Goal: Information Seeking & Learning: Learn about a topic

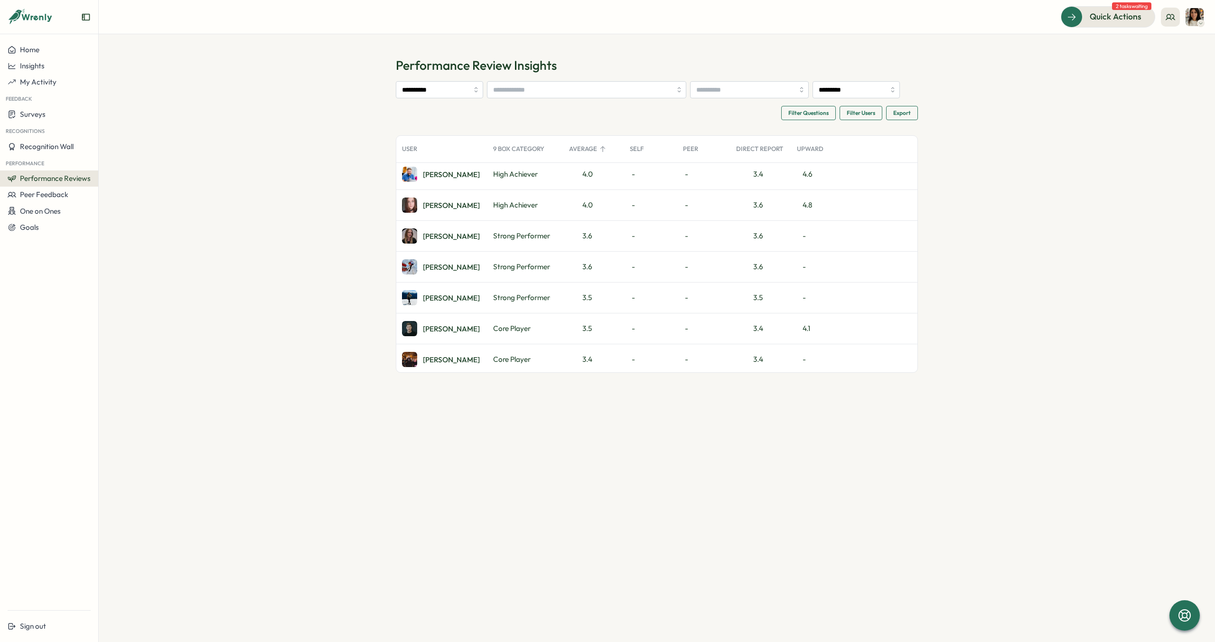
scroll to position [253, 0]
click at [431, 235] on div "[PERSON_NAME]" at bounding box center [451, 233] width 57 height 7
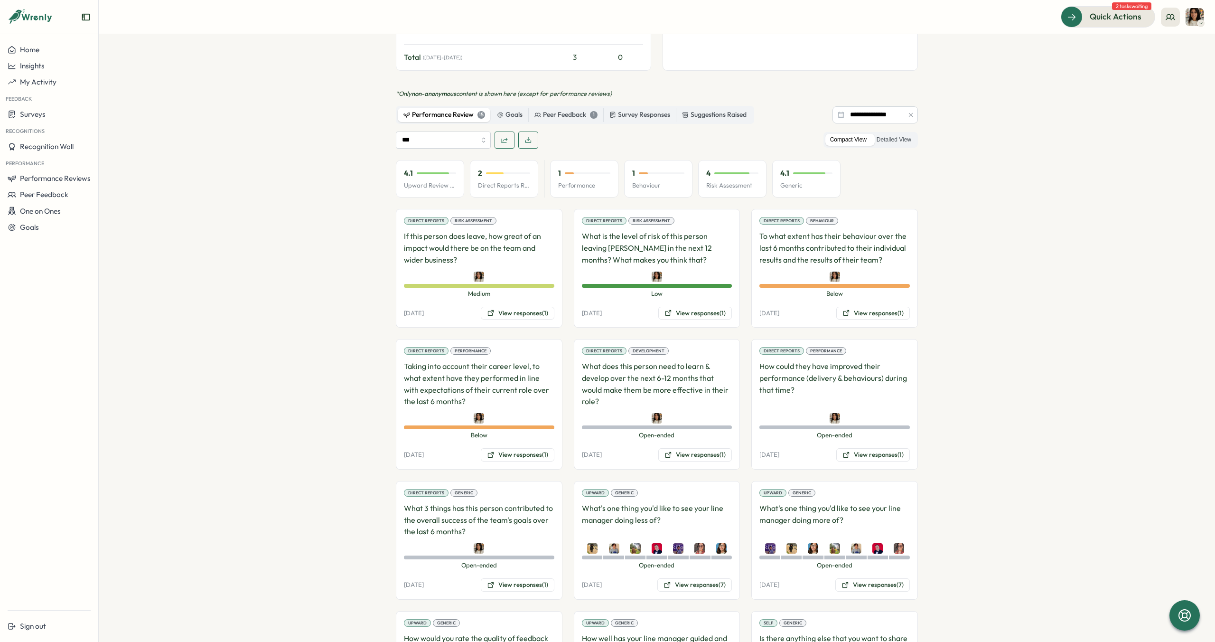
scroll to position [686, 0]
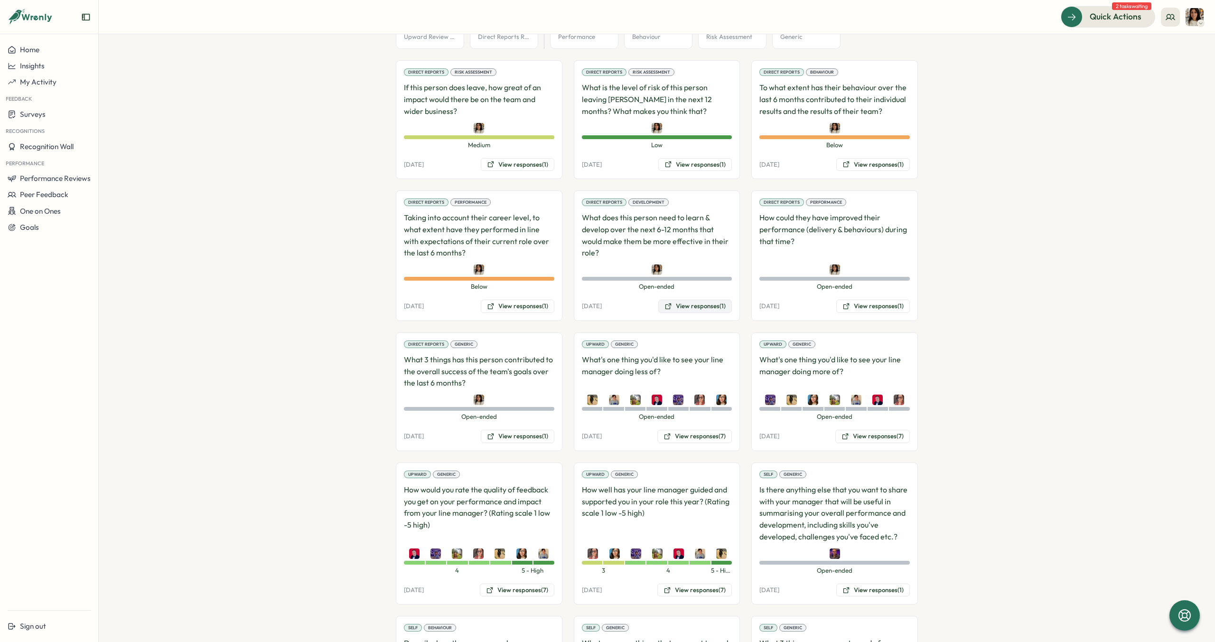
click at [679, 299] on button "View responses (1)" at bounding box center [695, 305] width 74 height 13
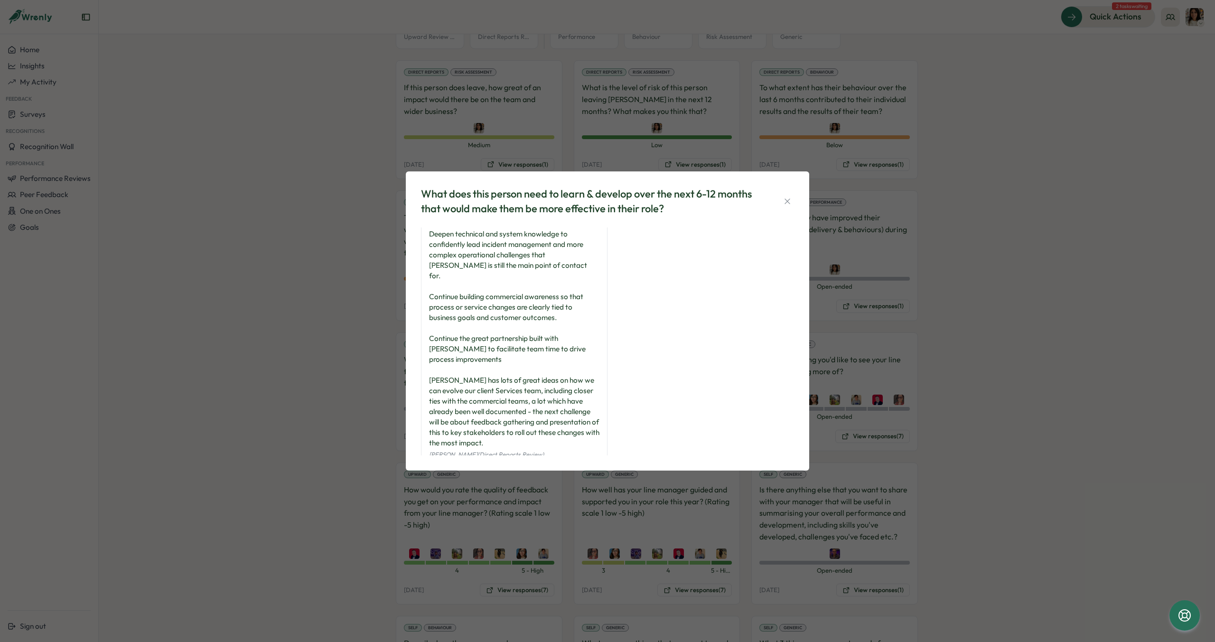
scroll to position [14, 0]
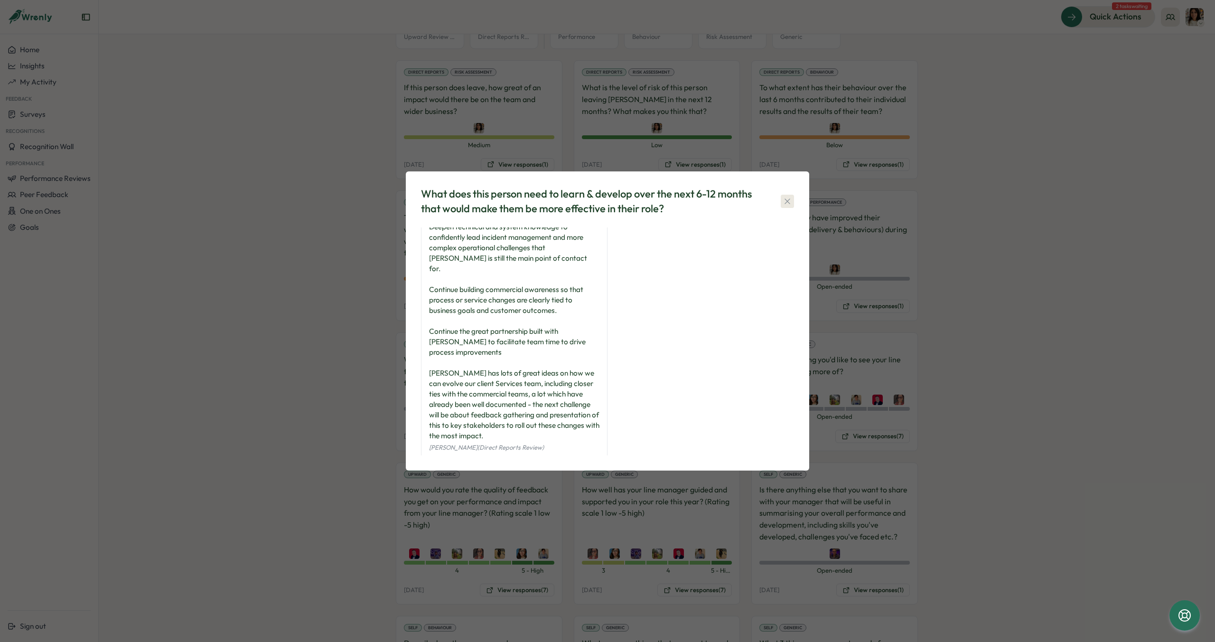
click at [783, 202] on icon "button" at bounding box center [787, 200] width 9 height 9
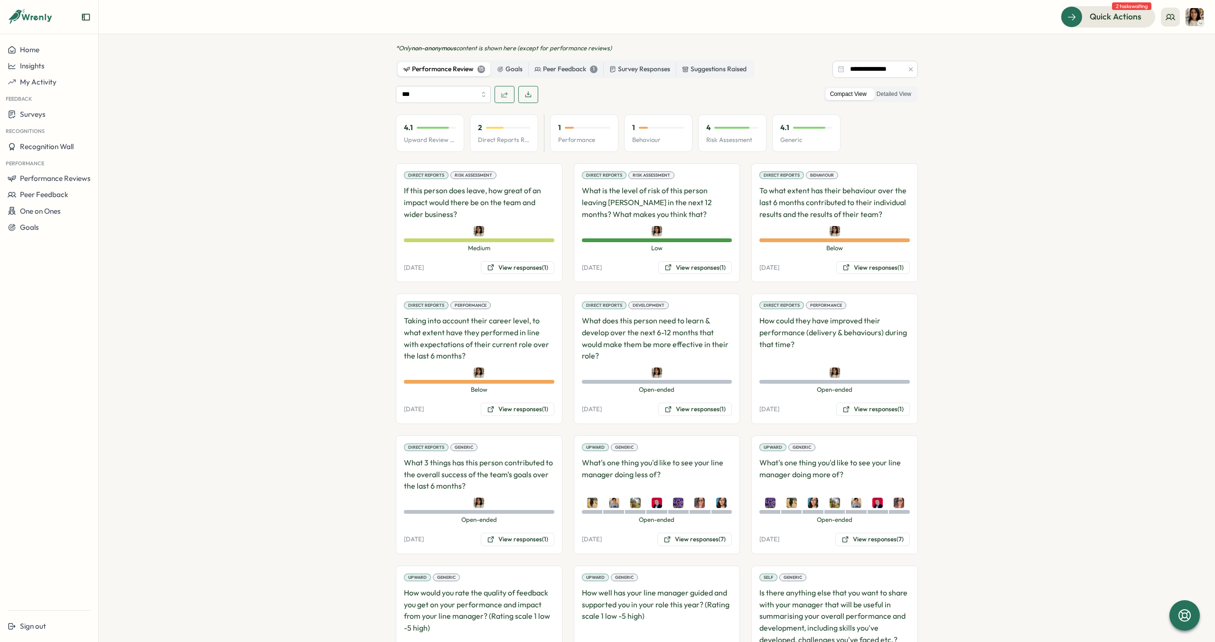
scroll to position [591, 0]
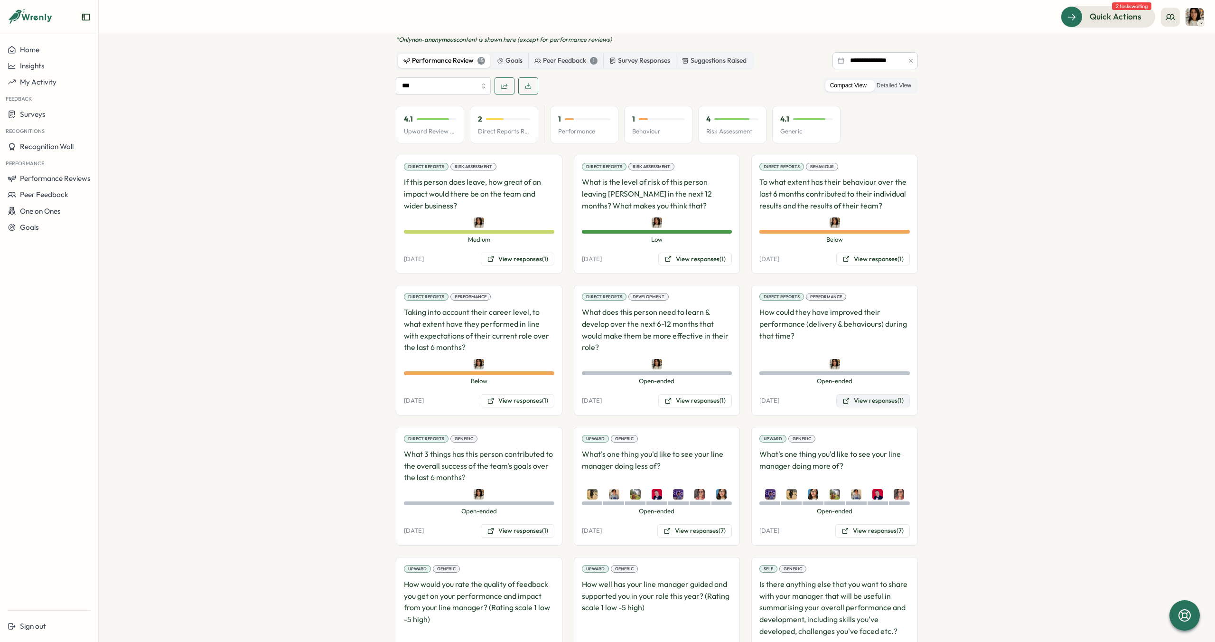
click at [876, 394] on button "View responses (1)" at bounding box center [873, 400] width 74 height 13
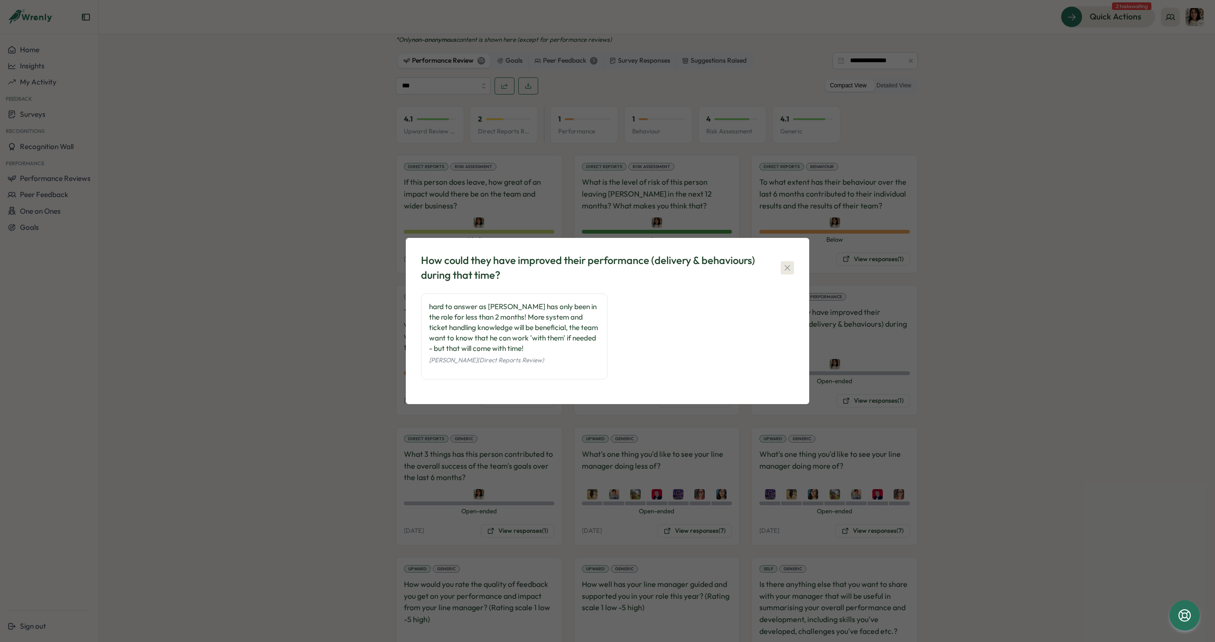
click at [783, 266] on icon "button" at bounding box center [787, 267] width 9 height 9
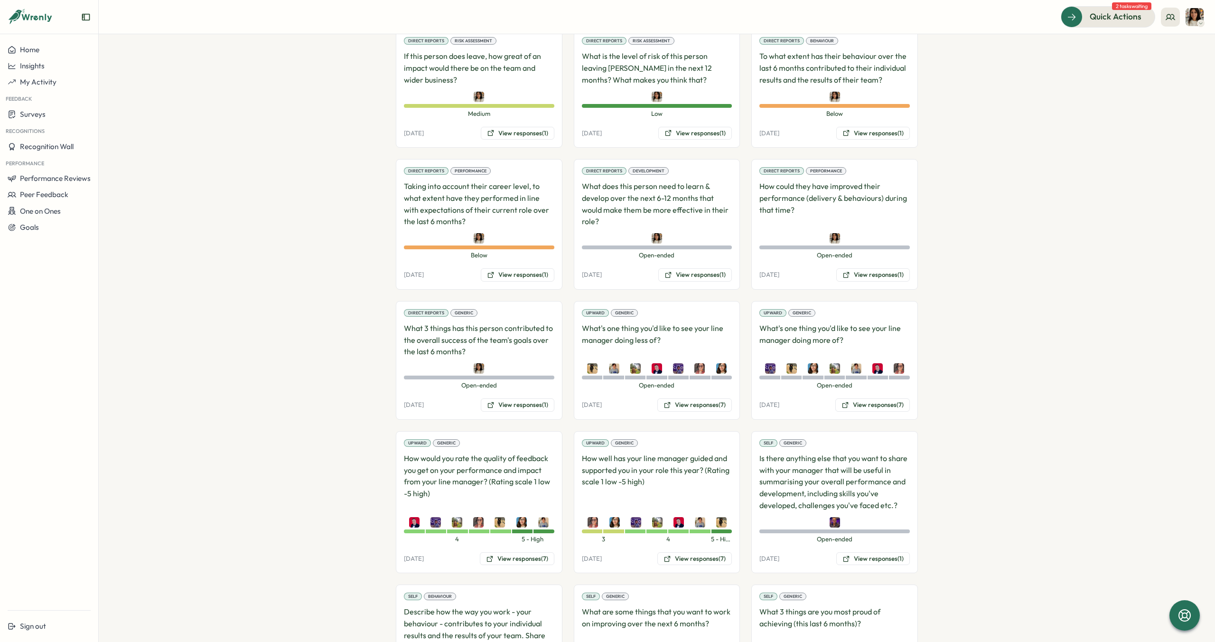
scroll to position [719, 0]
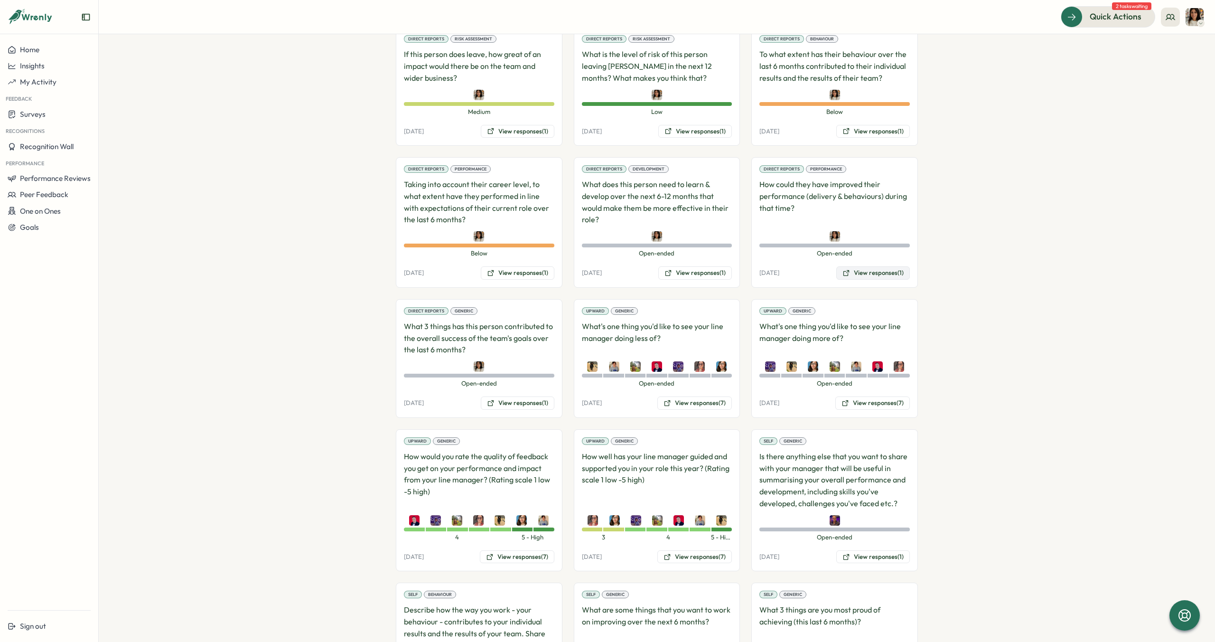
click at [865, 266] on button "View responses (1)" at bounding box center [873, 272] width 74 height 13
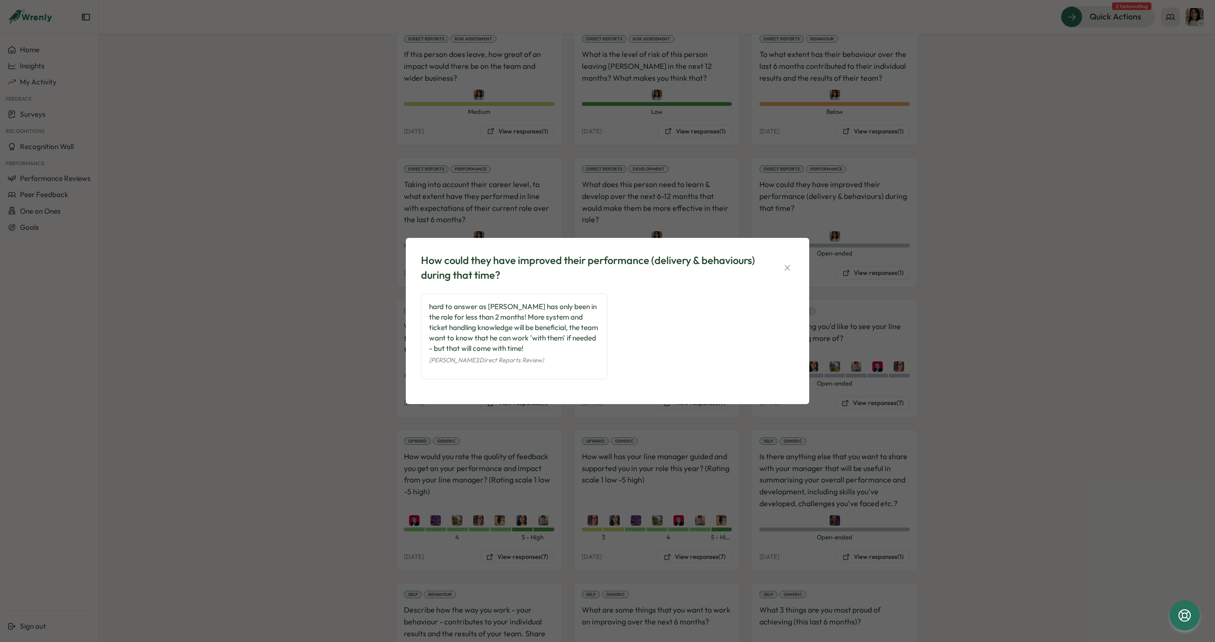
click at [785, 271] on icon "button" at bounding box center [787, 267] width 9 height 9
